Goal: Check status

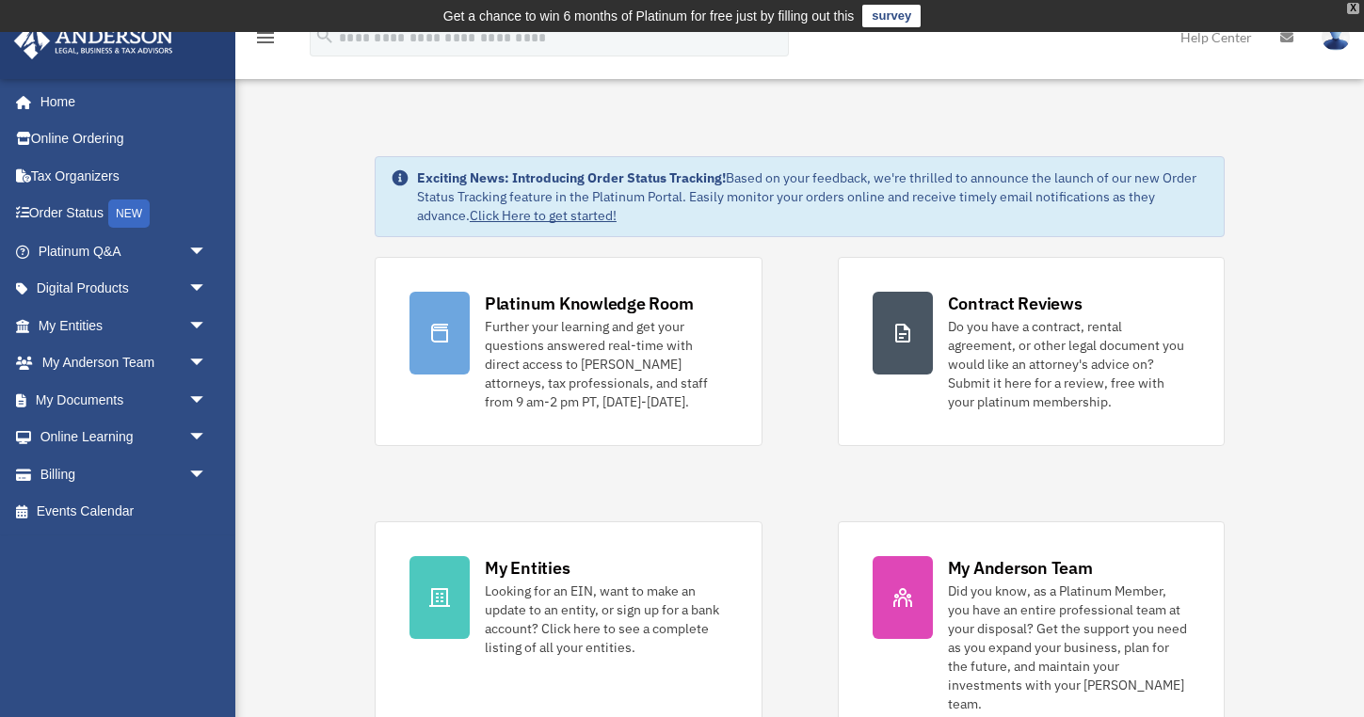
click at [1357, 6] on div "X" at bounding box center [1353, 8] width 12 height 11
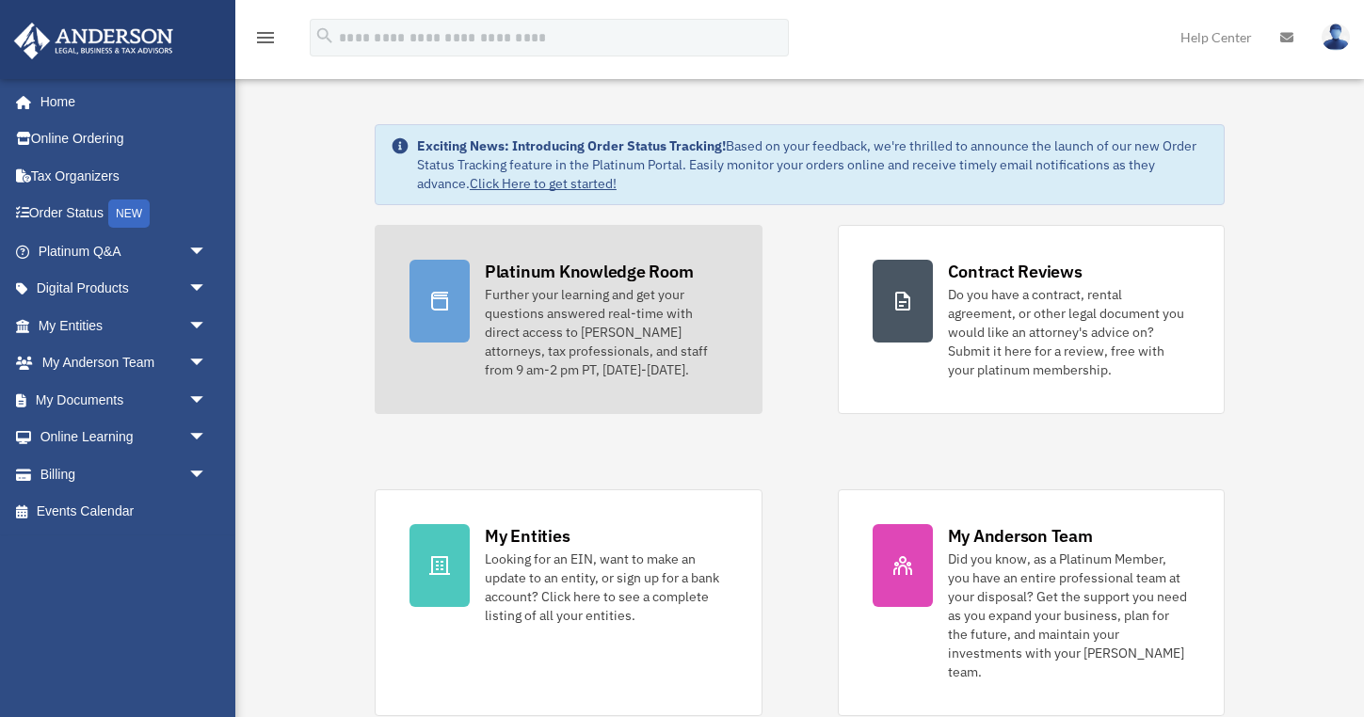
click at [606, 346] on div "Further your learning and get your questions answered real-time with direct acc…" at bounding box center [606, 332] width 243 height 94
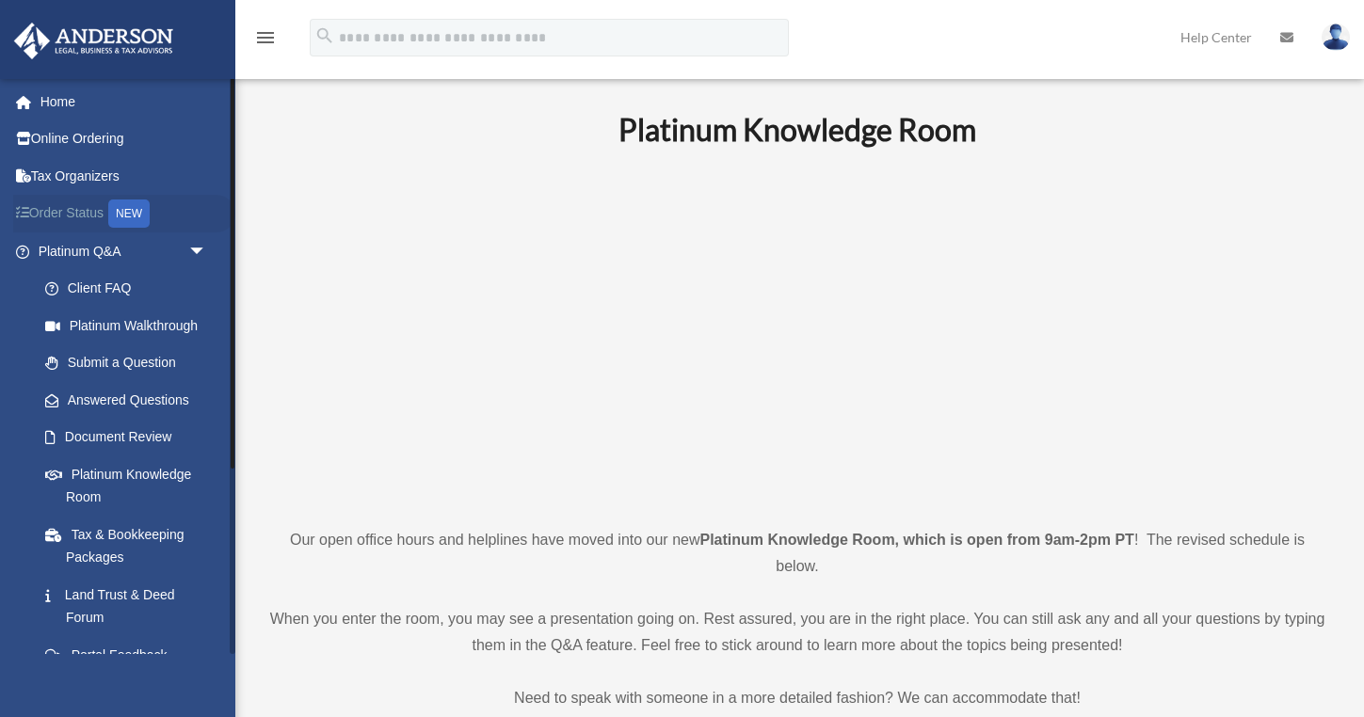
click at [101, 217] on link "Order Status NEW" at bounding box center [124, 214] width 222 height 39
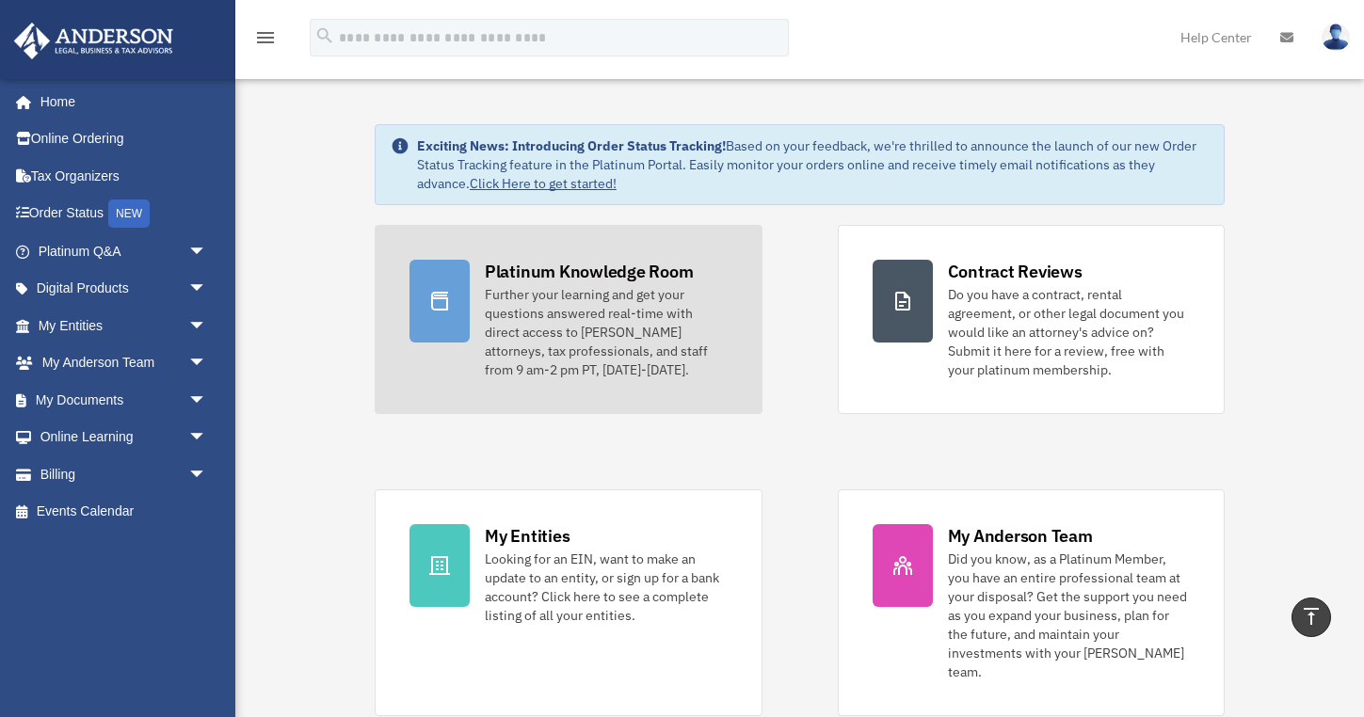
click at [576, 292] on div "Further your learning and get your questions answered real-time with direct acc…" at bounding box center [606, 332] width 243 height 94
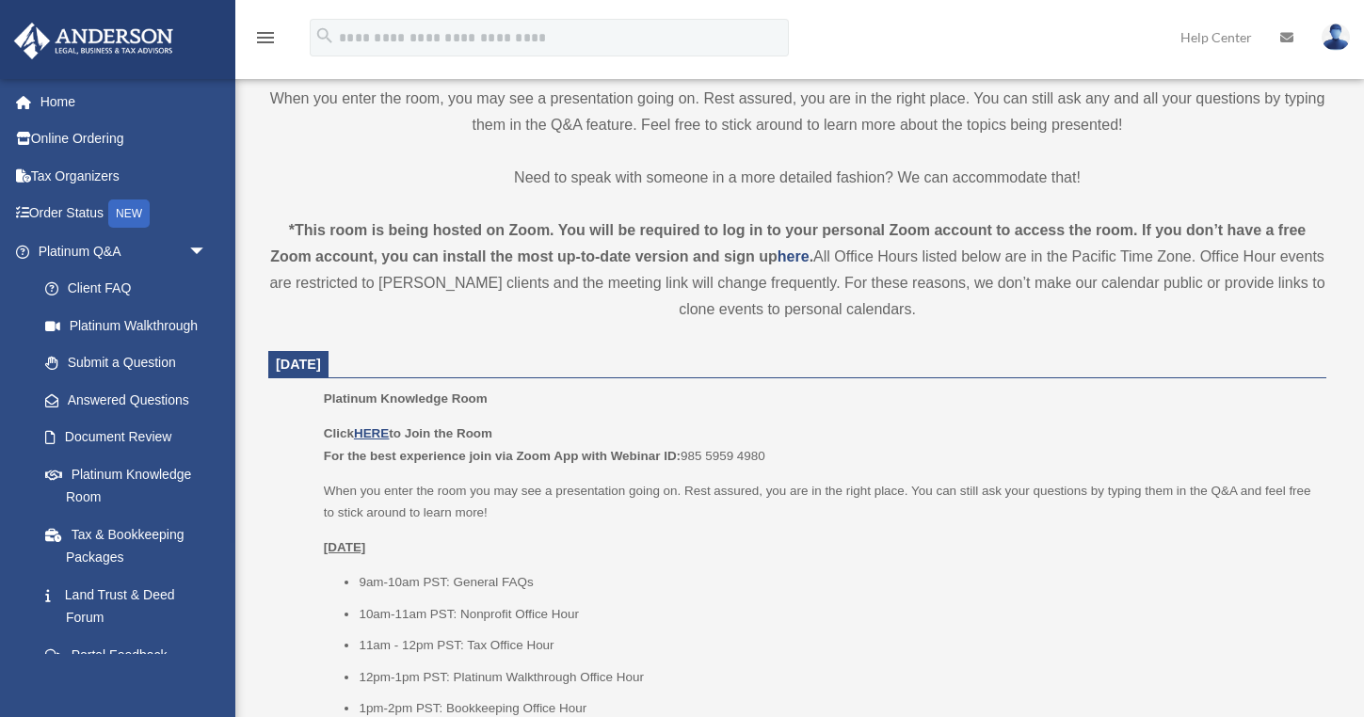
scroll to position [639, 0]
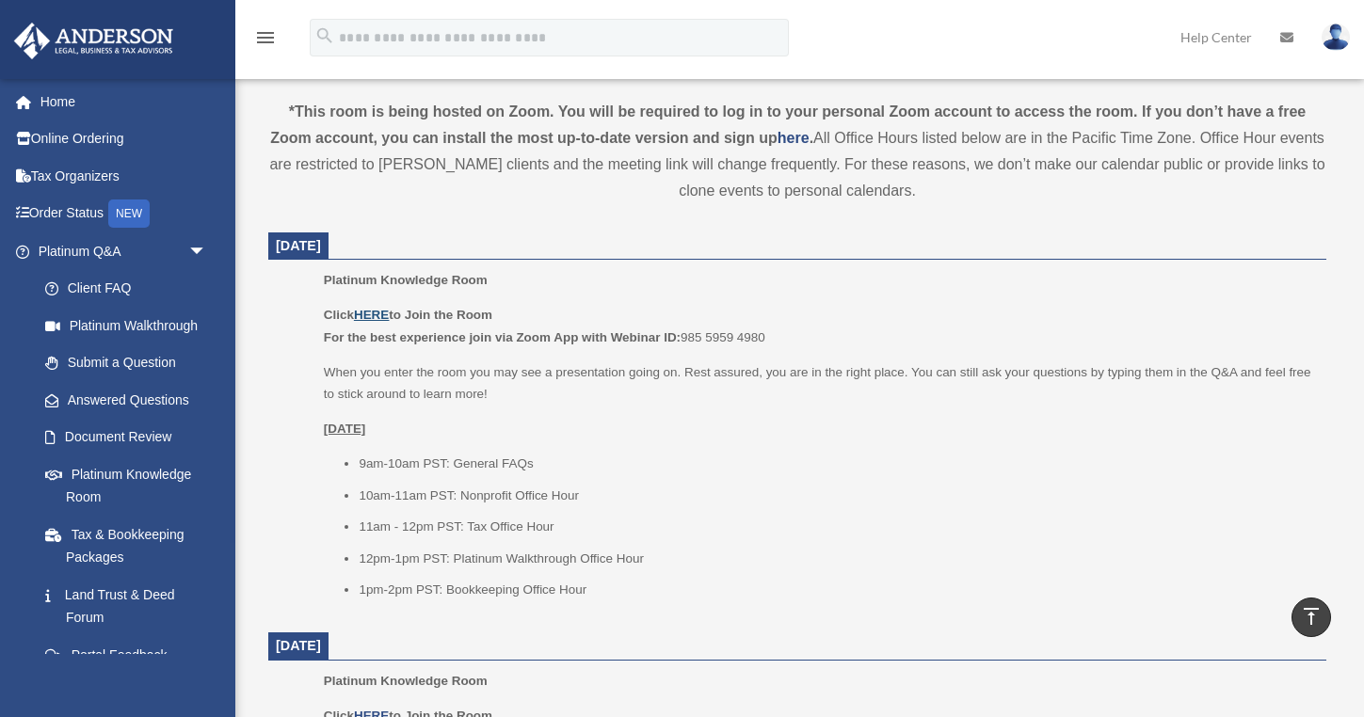
click at [382, 308] on u "HERE" at bounding box center [371, 315] width 35 height 14
